Goal: Transaction & Acquisition: Purchase product/service

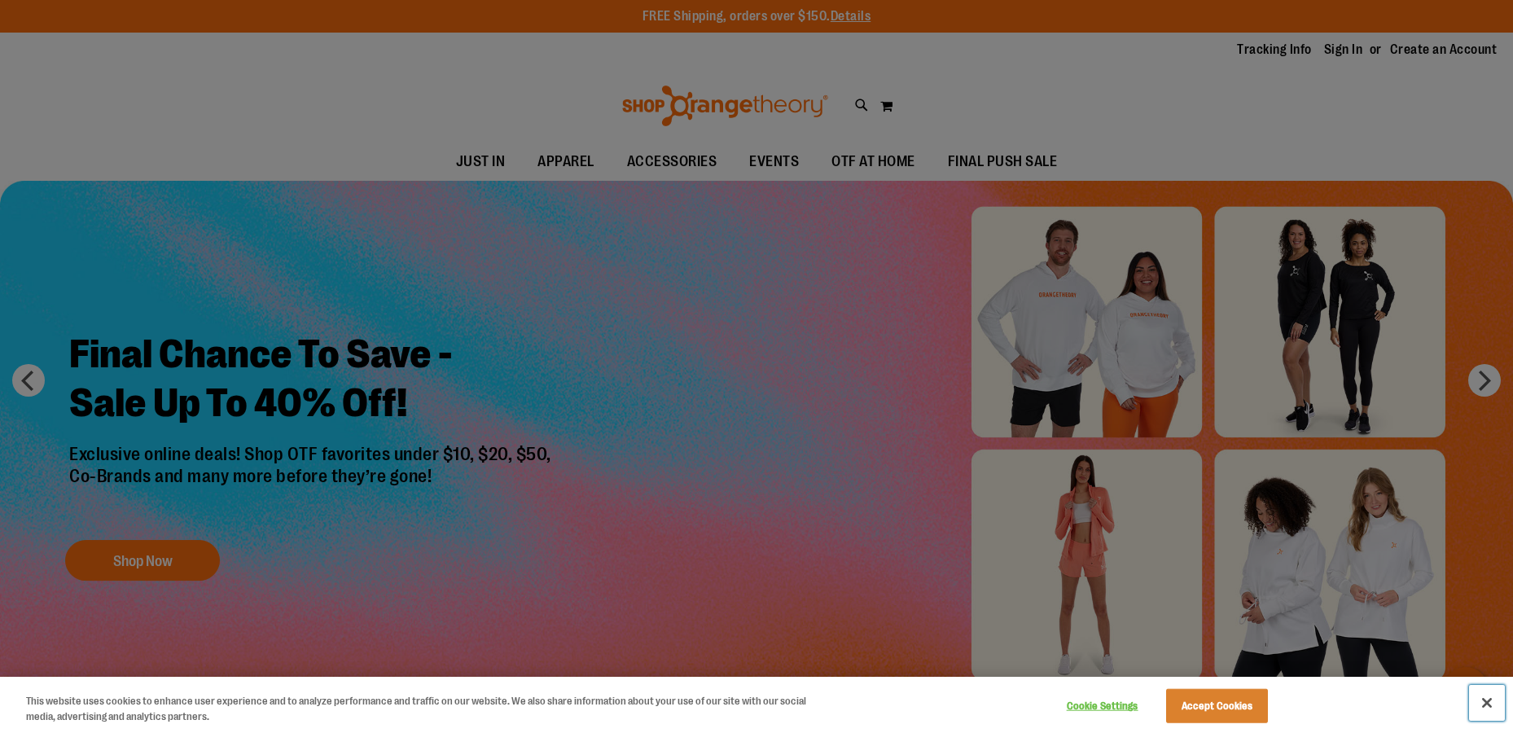
click at [1482, 706] on button "Close" at bounding box center [1487, 703] width 36 height 36
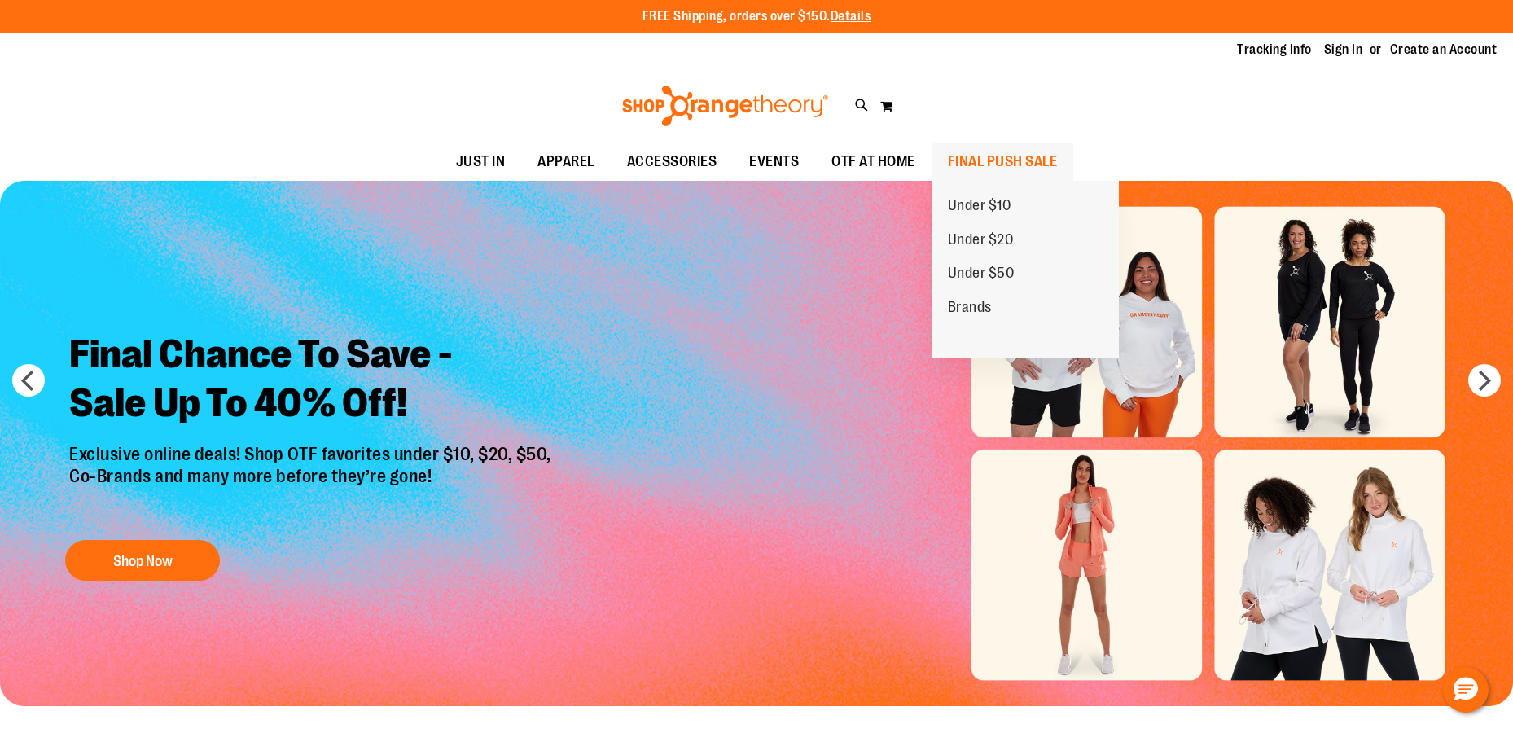
click at [1008, 159] on span "FINAL PUSH SALE" at bounding box center [1003, 161] width 110 height 37
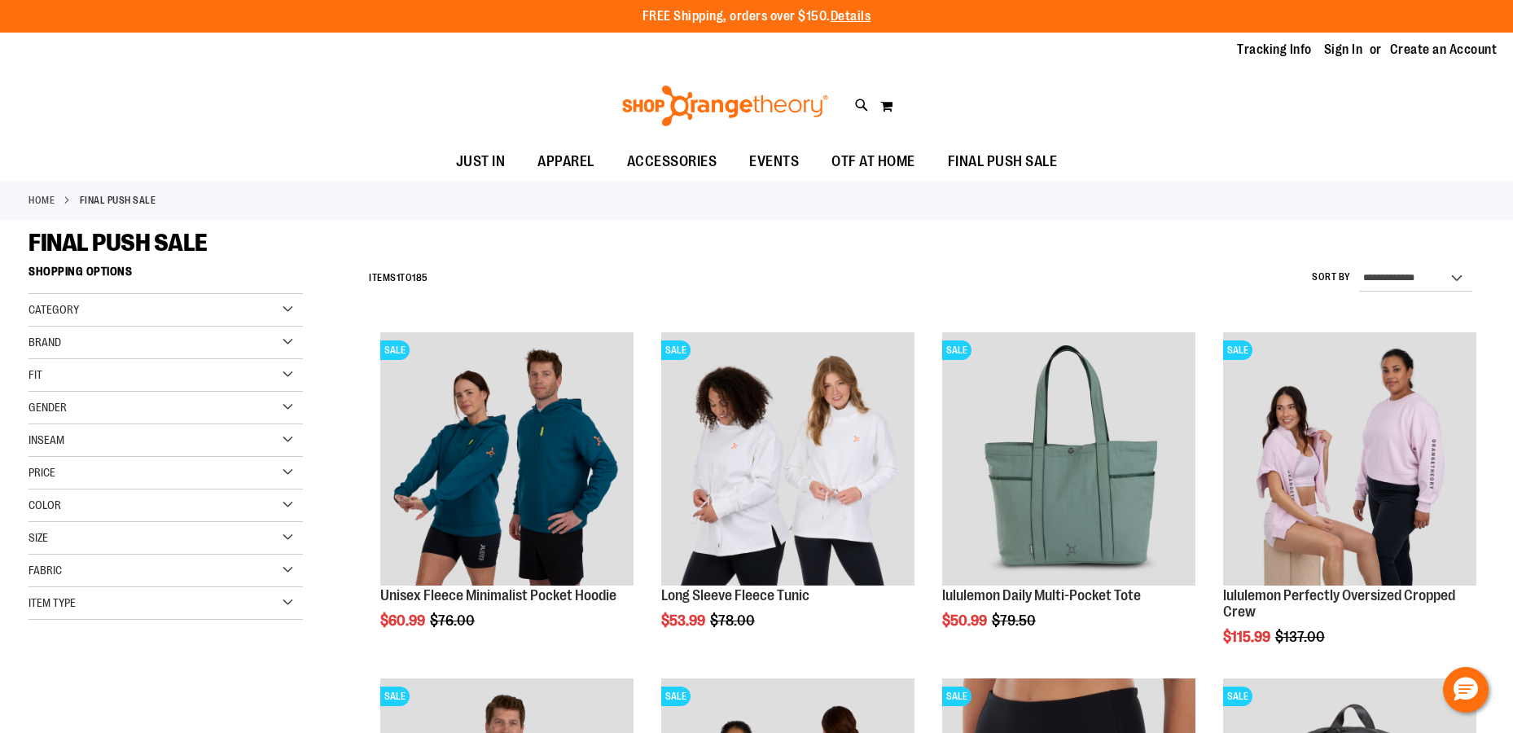
click at [55, 309] on span "Category" at bounding box center [54, 309] width 50 height 13
click at [56, 308] on span "Category" at bounding box center [54, 309] width 50 height 13
click at [39, 410] on span "Gender" at bounding box center [48, 407] width 38 height 13
click at [50, 441] on link "Men 11 items" at bounding box center [155, 440] width 263 height 17
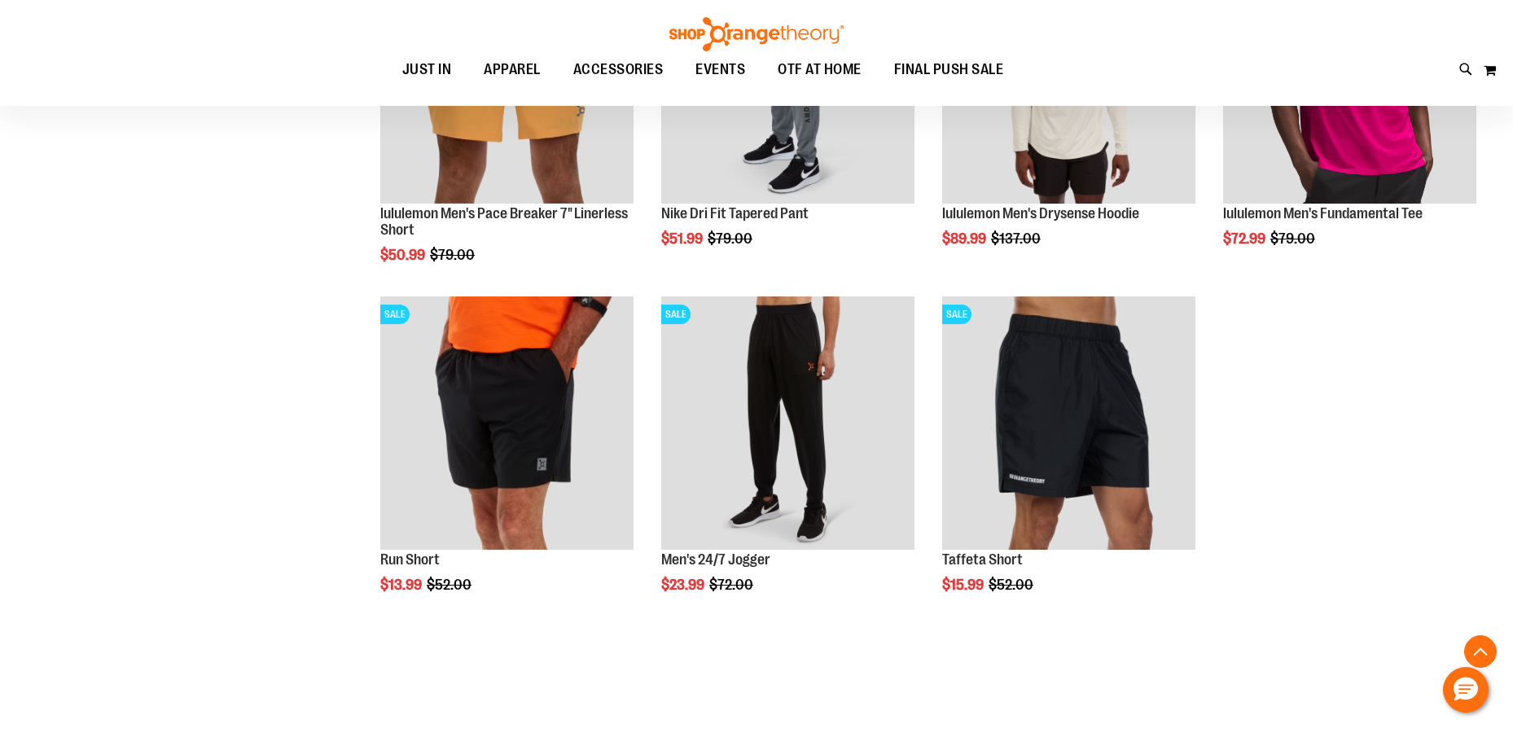
scroll to position [746, 0]
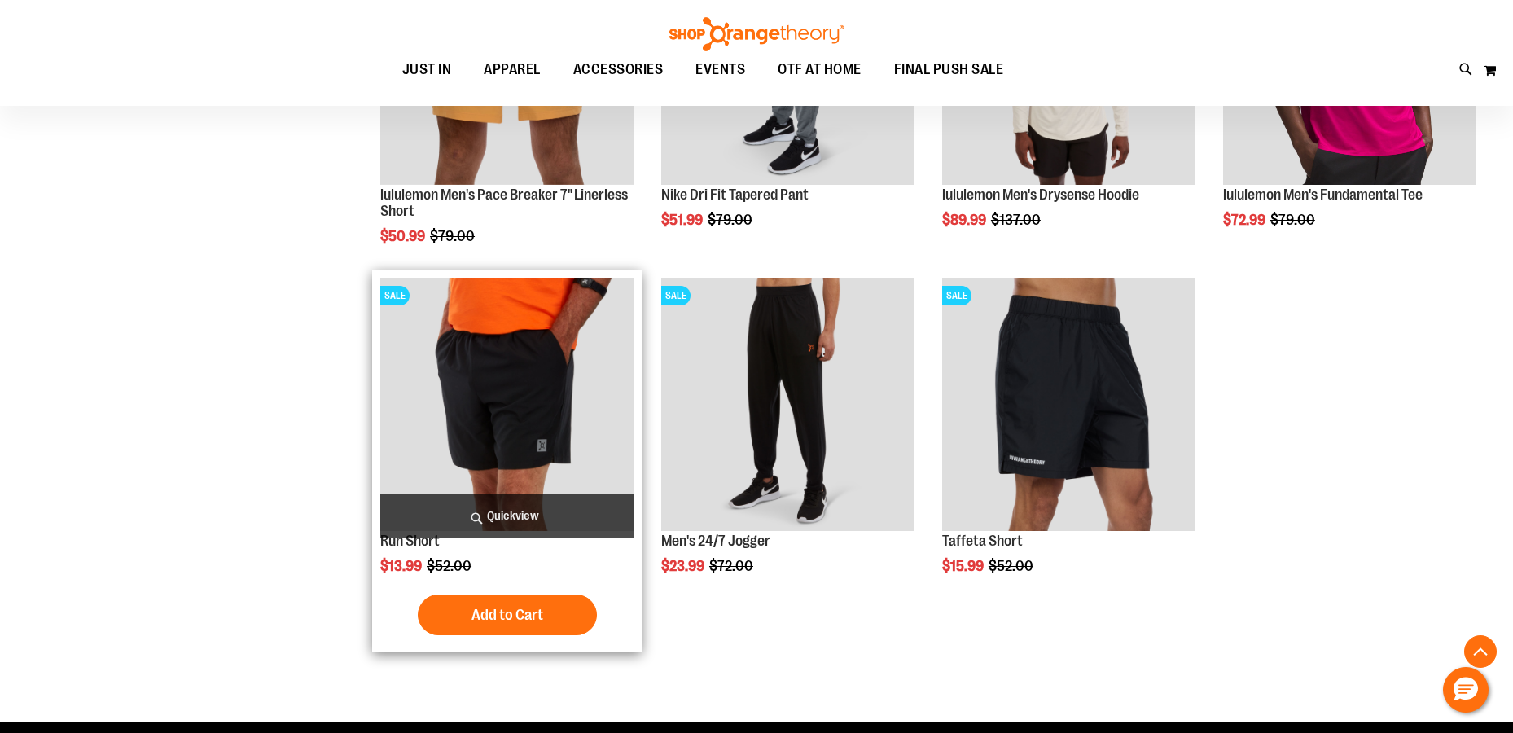
click at [468, 345] on img "product" at bounding box center [506, 404] width 253 height 253
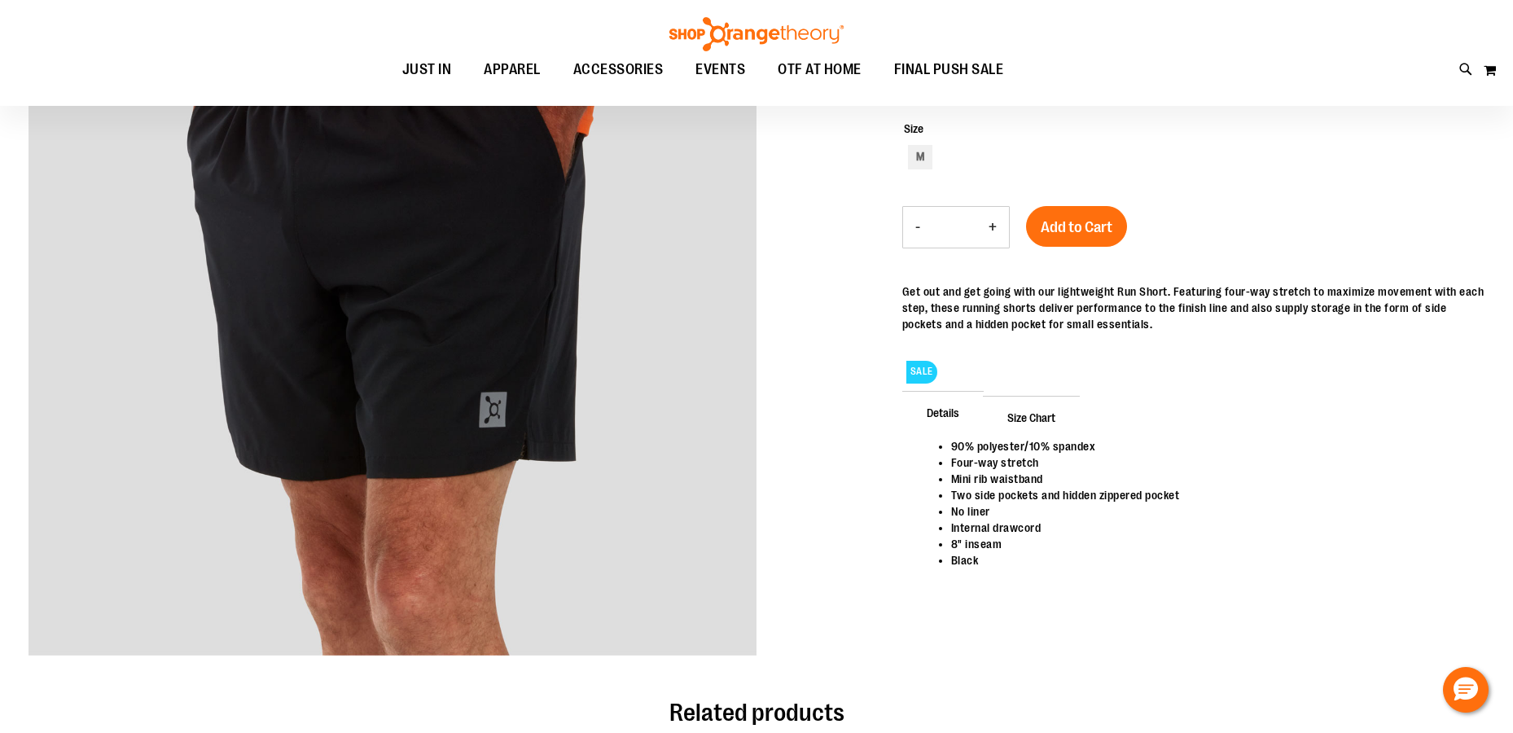
scroll to position [243, 0]
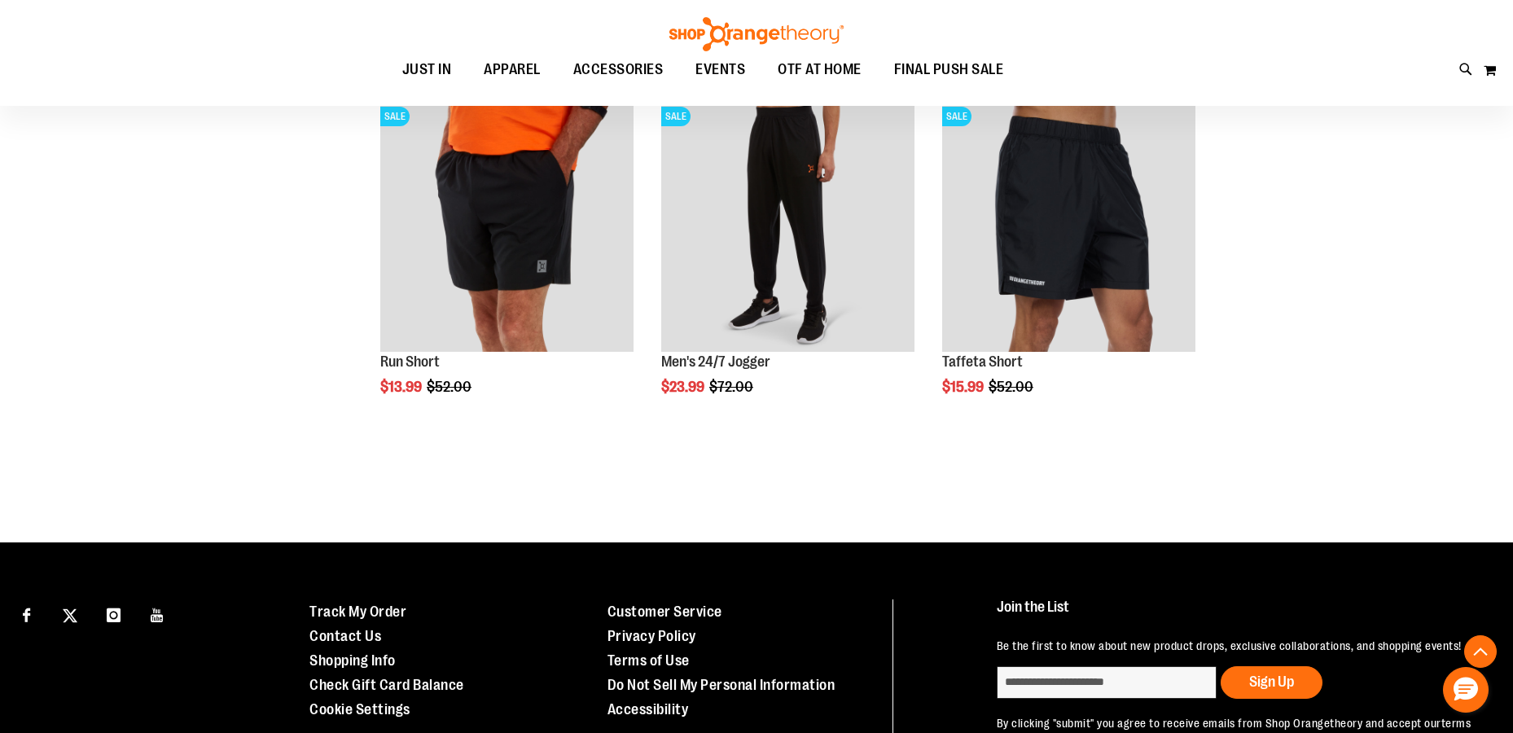
scroll to position [565, 0]
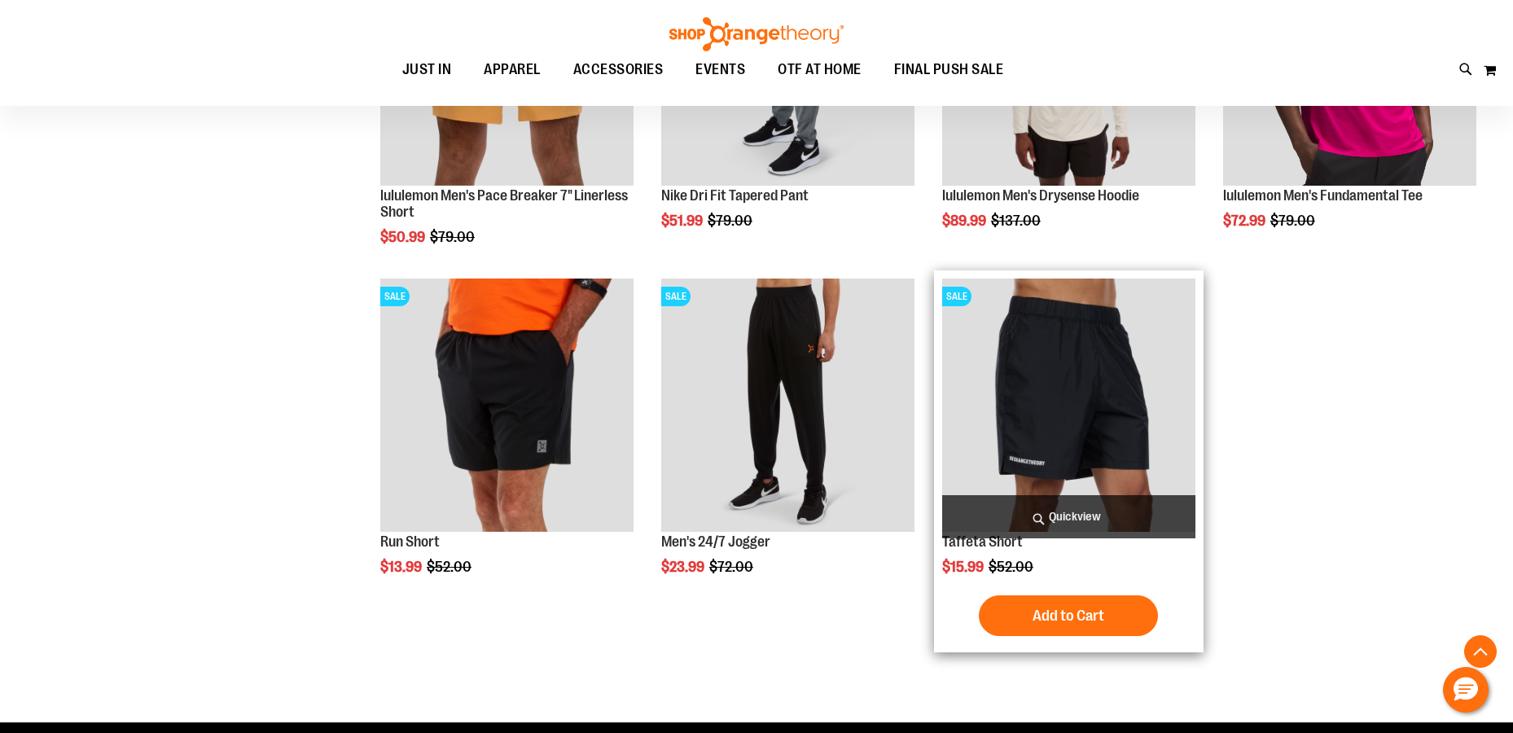
click at [1055, 392] on img "product" at bounding box center [1068, 405] width 253 height 253
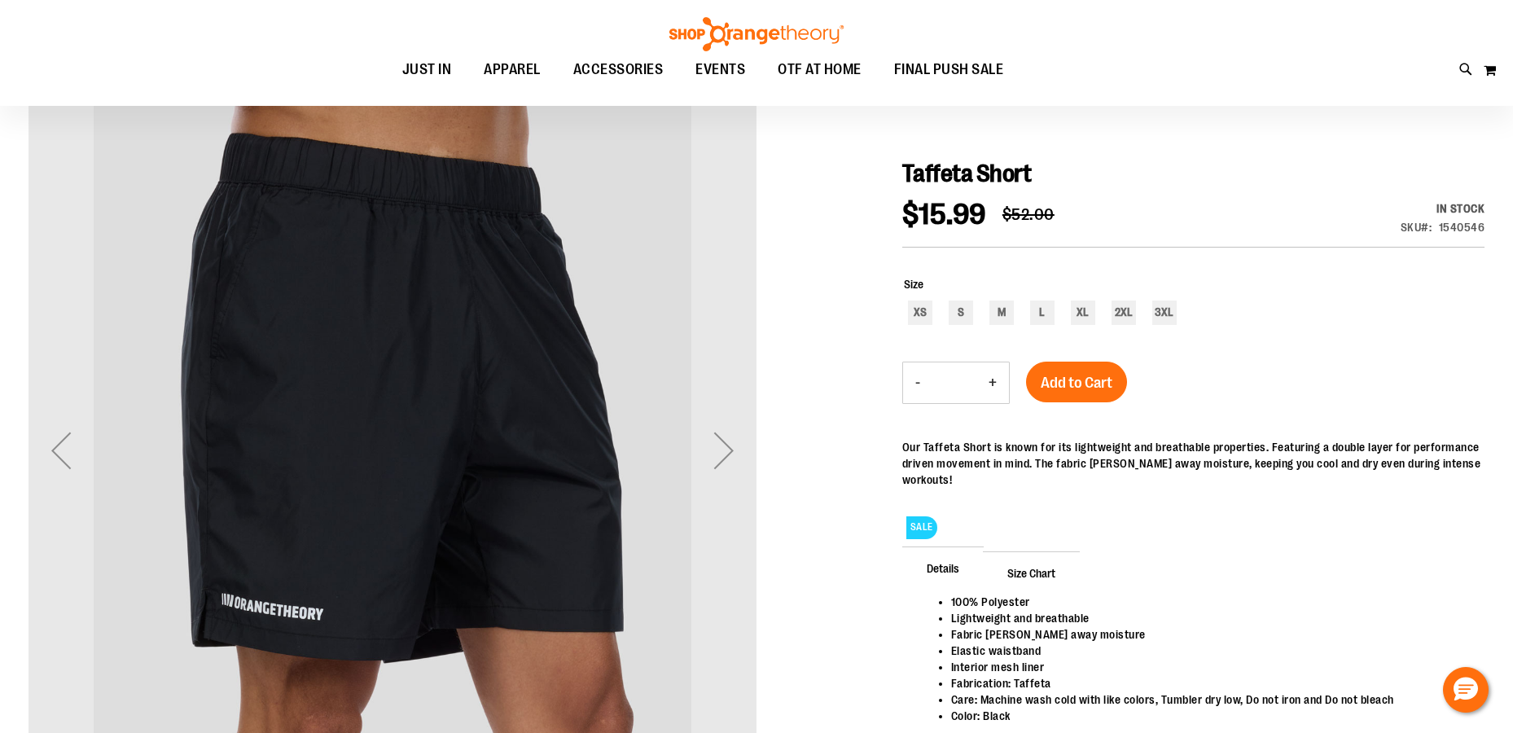
scroll to position [243, 0]
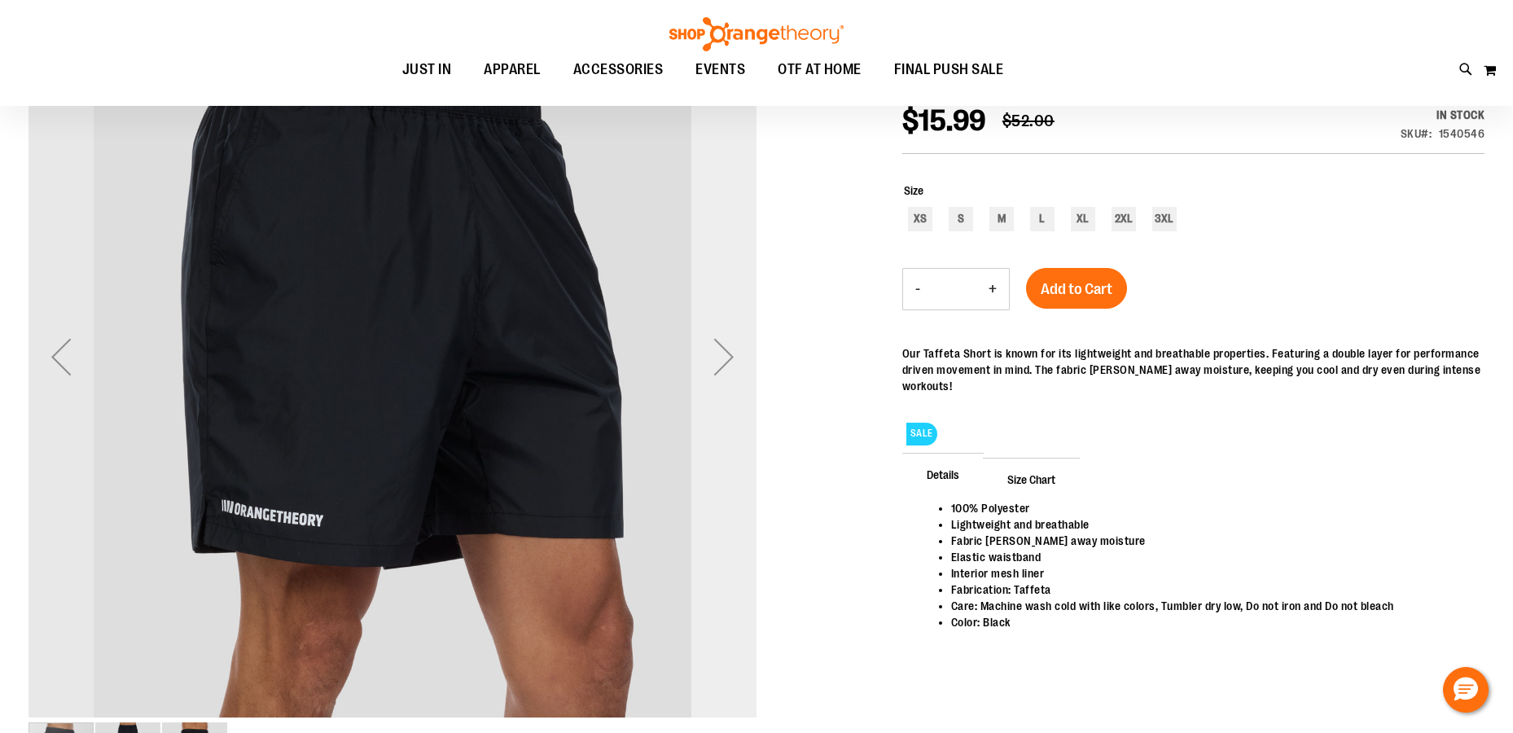
click at [729, 353] on div "Next" at bounding box center [723, 356] width 65 height 65
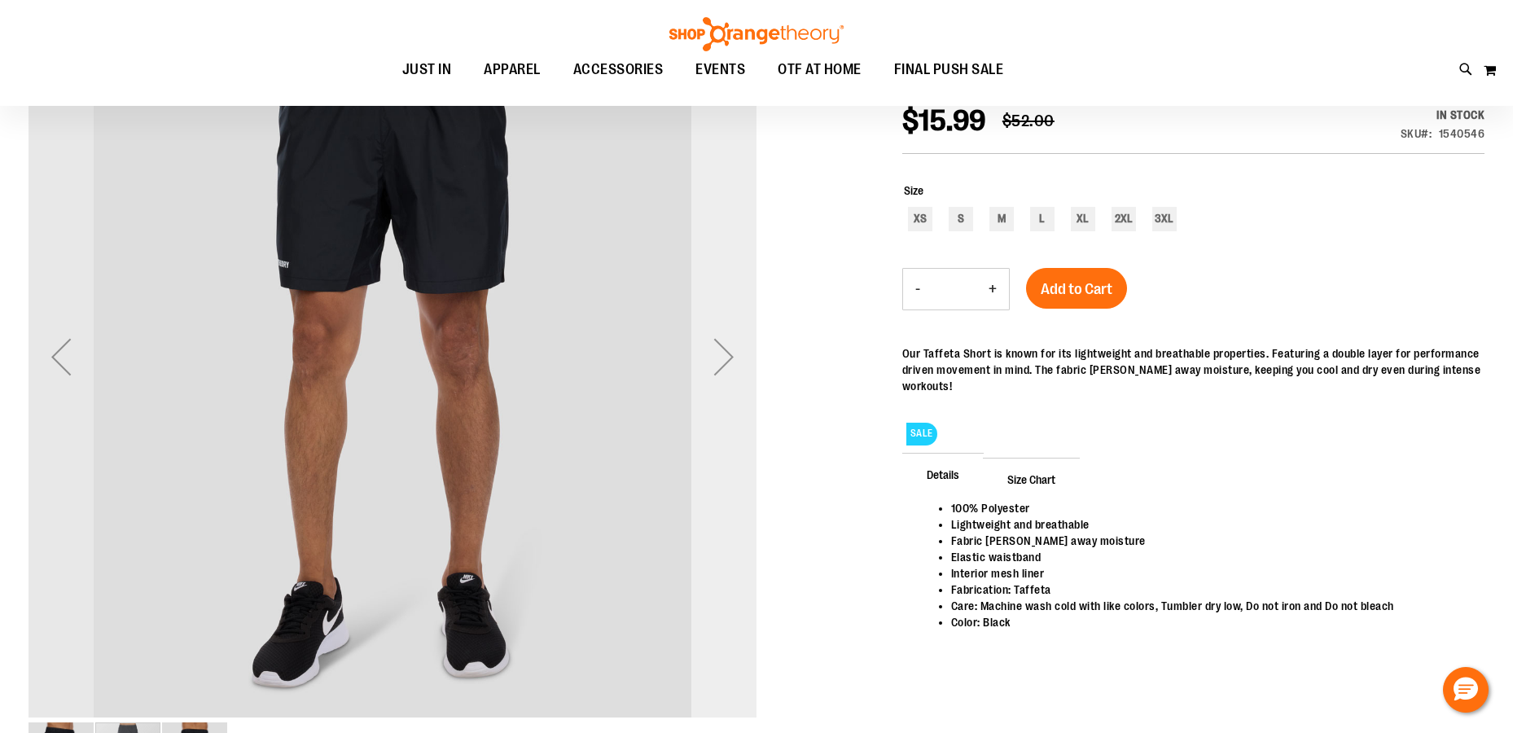
click at [729, 353] on div "Next" at bounding box center [723, 356] width 65 height 65
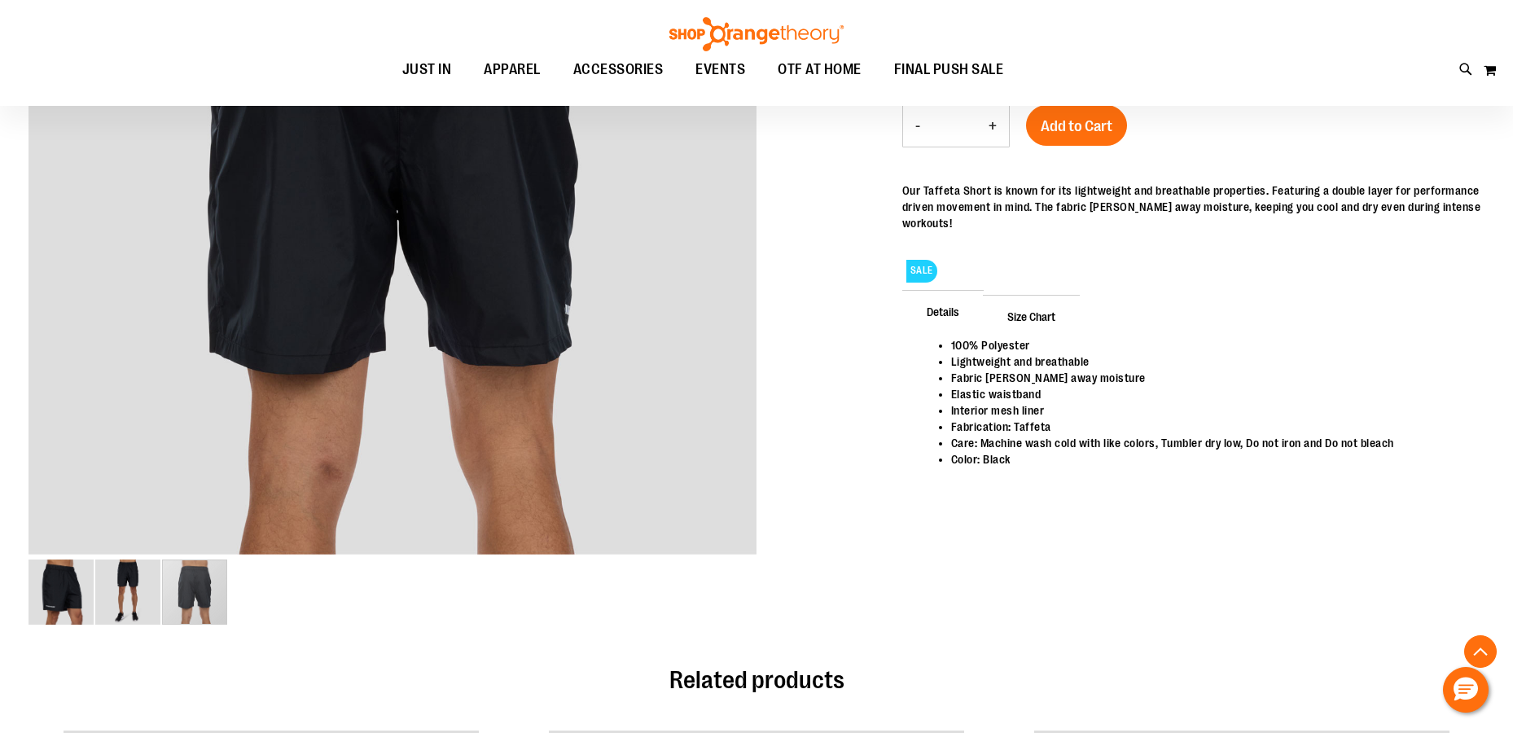
scroll to position [0, 0]
